Goal: Information Seeking & Learning: Check status

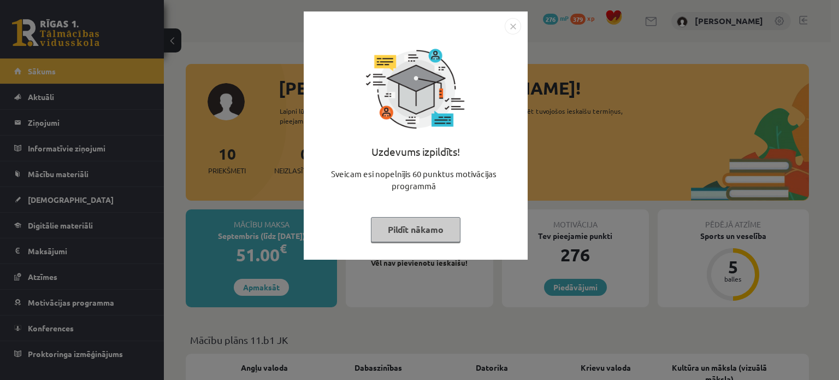
click at [409, 232] on button "Pildīt nākamo" at bounding box center [416, 229] width 90 height 25
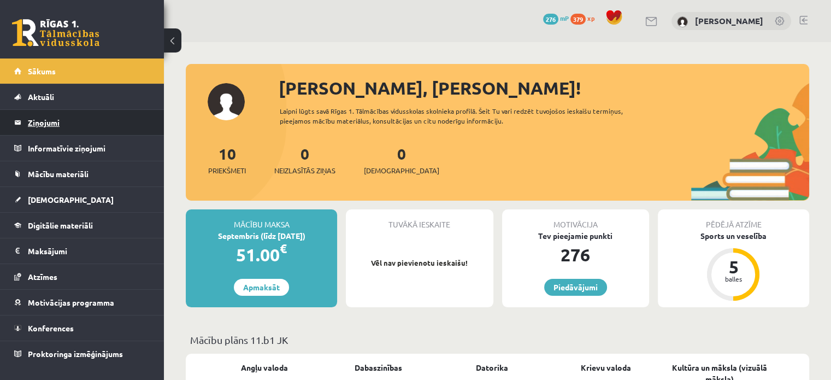
click at [46, 122] on legend "Ziņojumi 0" at bounding box center [89, 122] width 122 height 25
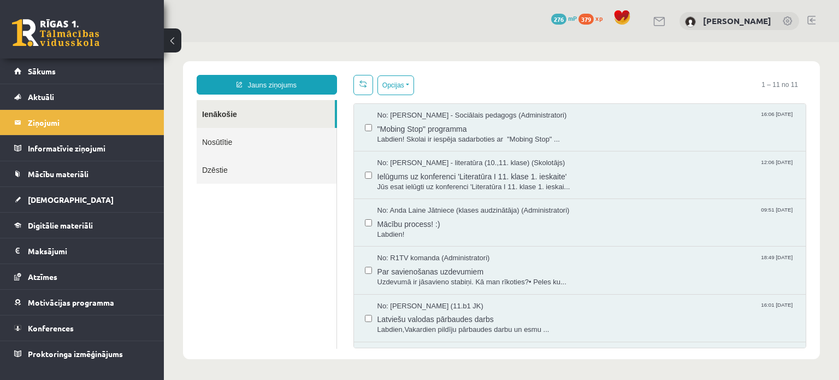
click at [594, 17] on span "379" at bounding box center [585, 19] width 15 height 11
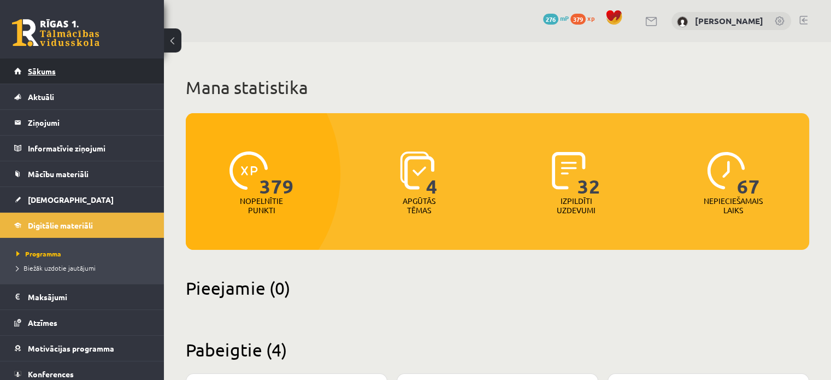
click at [66, 69] on link "Sākums" at bounding box center [82, 70] width 136 height 25
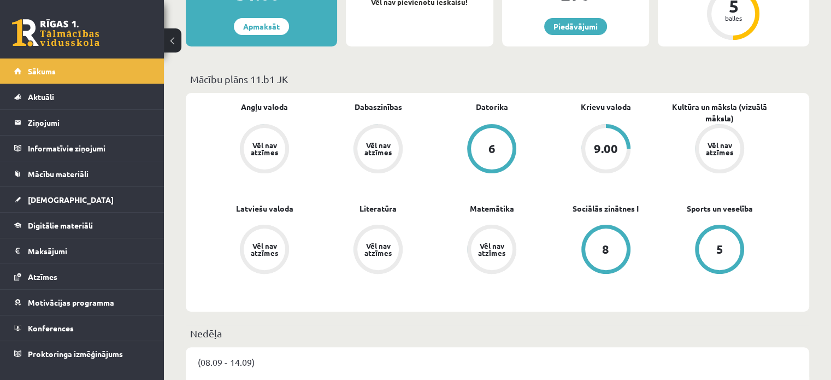
scroll to position [263, 0]
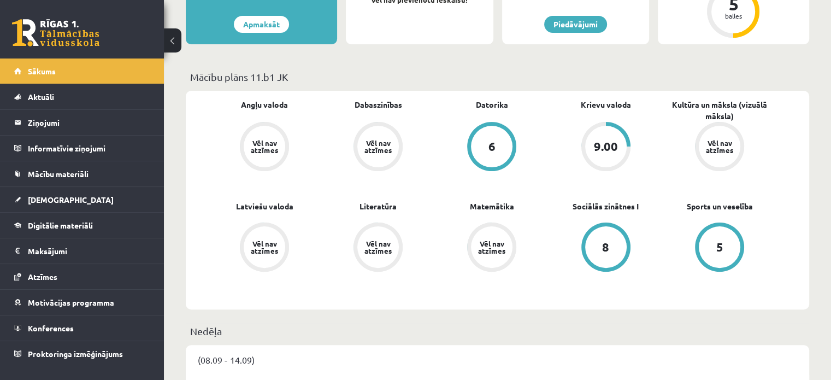
click at [602, 140] on div "9.00" at bounding box center [606, 146] width 24 height 12
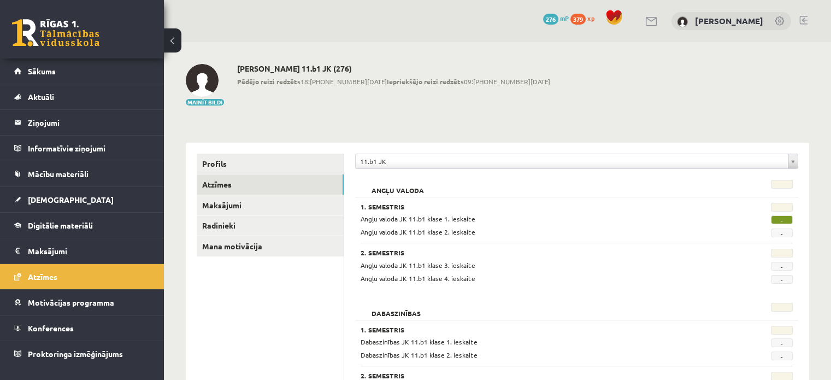
click at [585, 17] on span "379" at bounding box center [577, 19] width 15 height 11
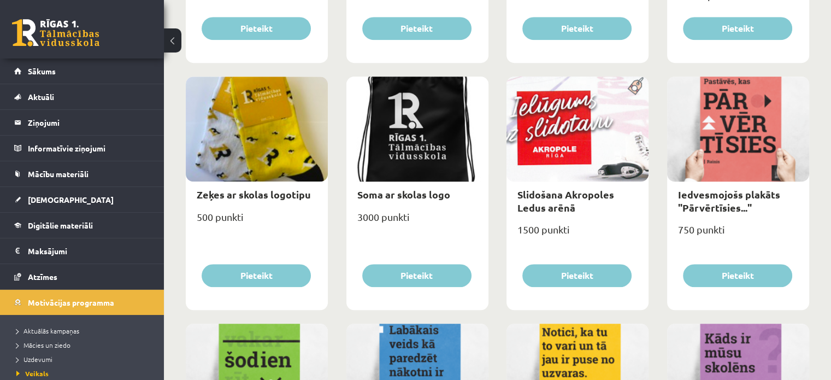
scroll to position [183, 0]
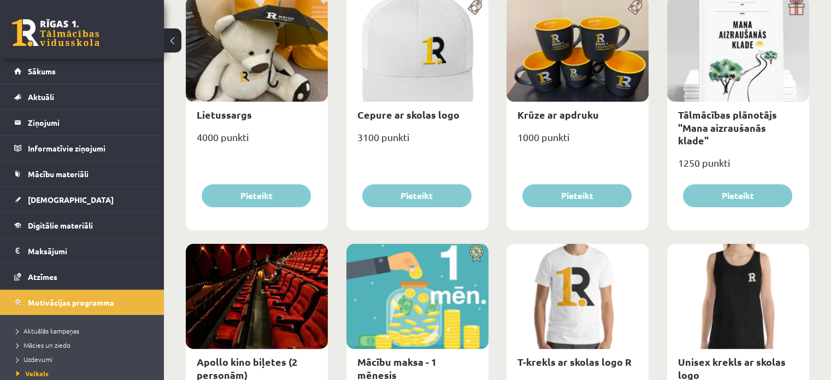
drag, startPoint x: 838, startPoint y: 60, endPoint x: 837, endPoint y: 54, distance: 6.6
click at [830, 54] on html "0 Dāvanas 276 mP 379 xp [PERSON_NAME] Sākums Aktuāli Kā mācīties eSKOLĀ Kontakt…" at bounding box center [415, 7] width 831 height 380
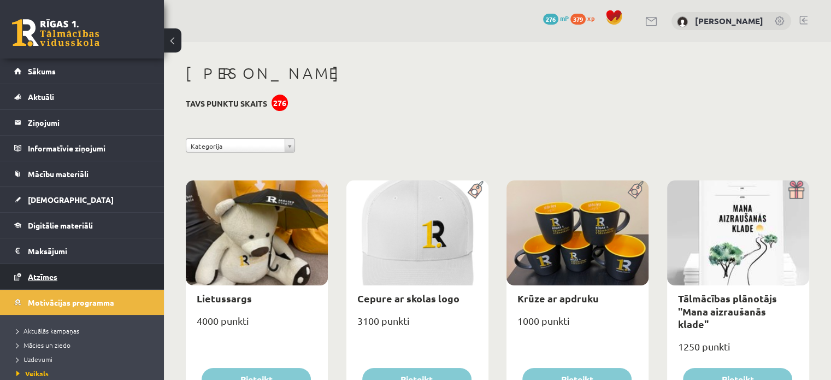
click at [34, 276] on span "Atzīmes" at bounding box center [42, 276] width 29 height 10
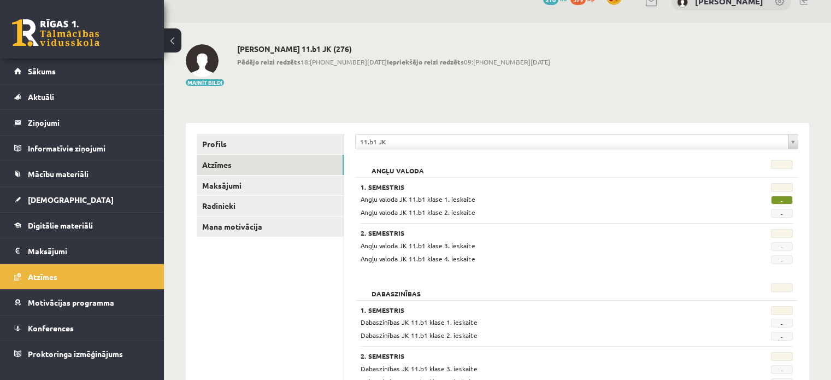
scroll to position [21, 0]
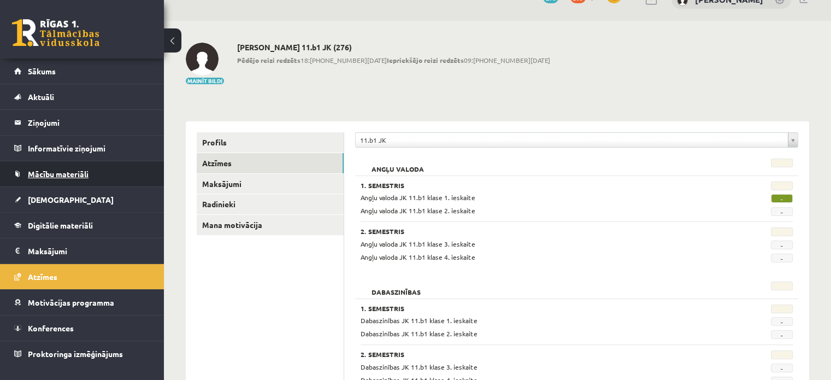
click at [52, 175] on span "Mācību materiāli" at bounding box center [58, 174] width 61 height 10
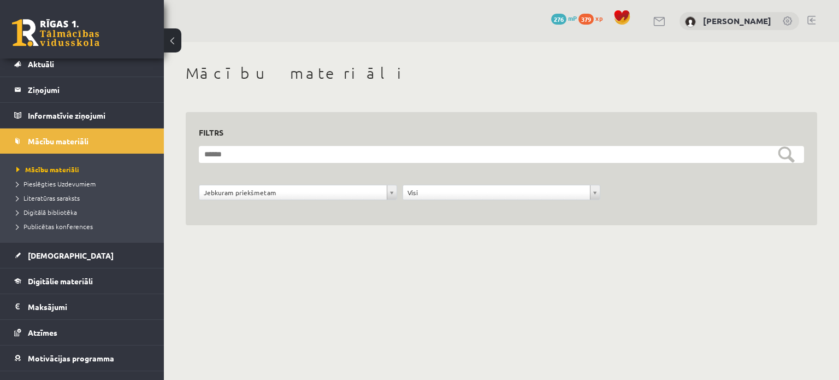
scroll to position [73, 0]
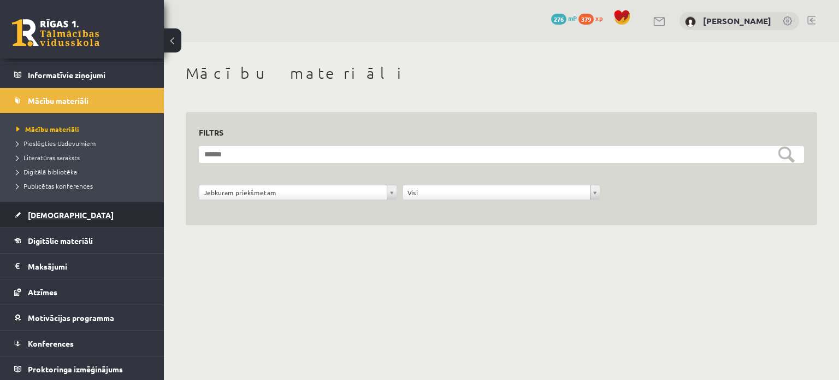
click at [49, 216] on span "[DEMOGRAPHIC_DATA]" at bounding box center [71, 215] width 86 height 10
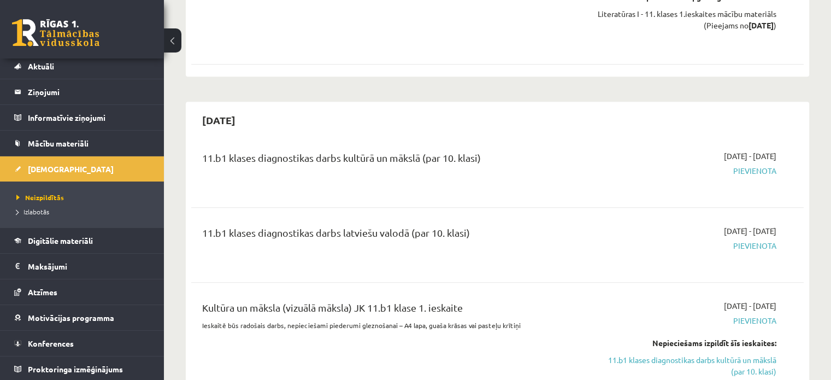
scroll to position [481, 0]
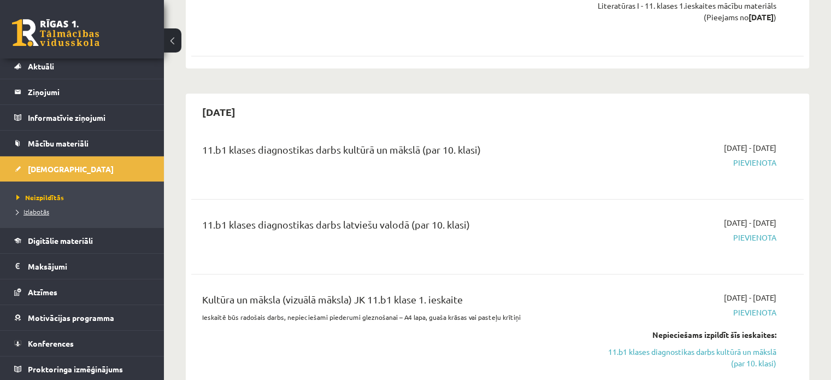
click at [38, 211] on span "Izlabotās" at bounding box center [32, 211] width 33 height 9
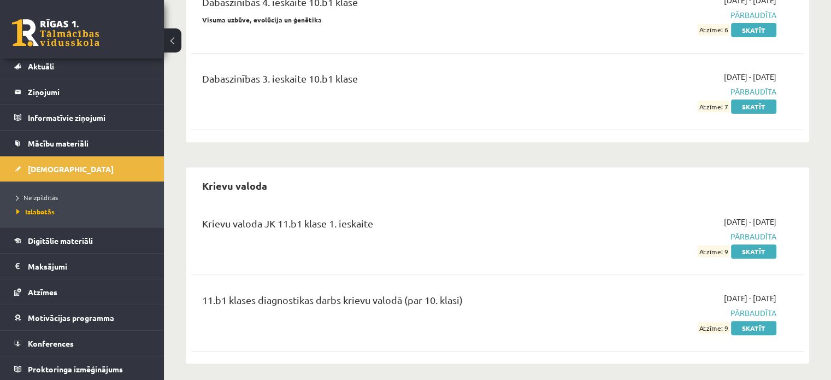
scroll to position [387, 0]
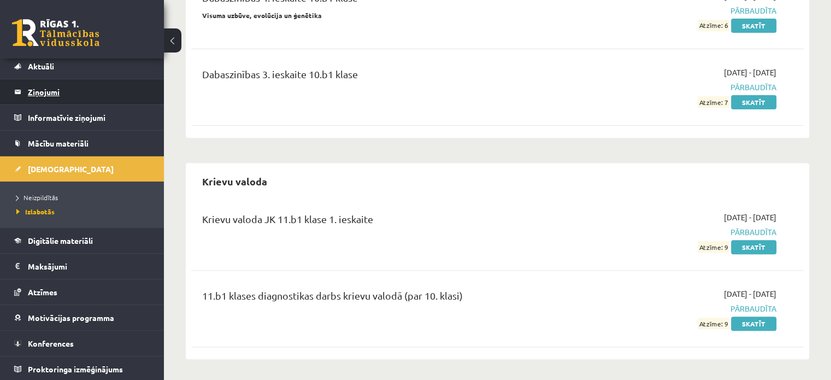
click at [43, 91] on legend "Ziņojumi 0" at bounding box center [89, 91] width 122 height 25
